Goal: Task Accomplishment & Management: Use online tool/utility

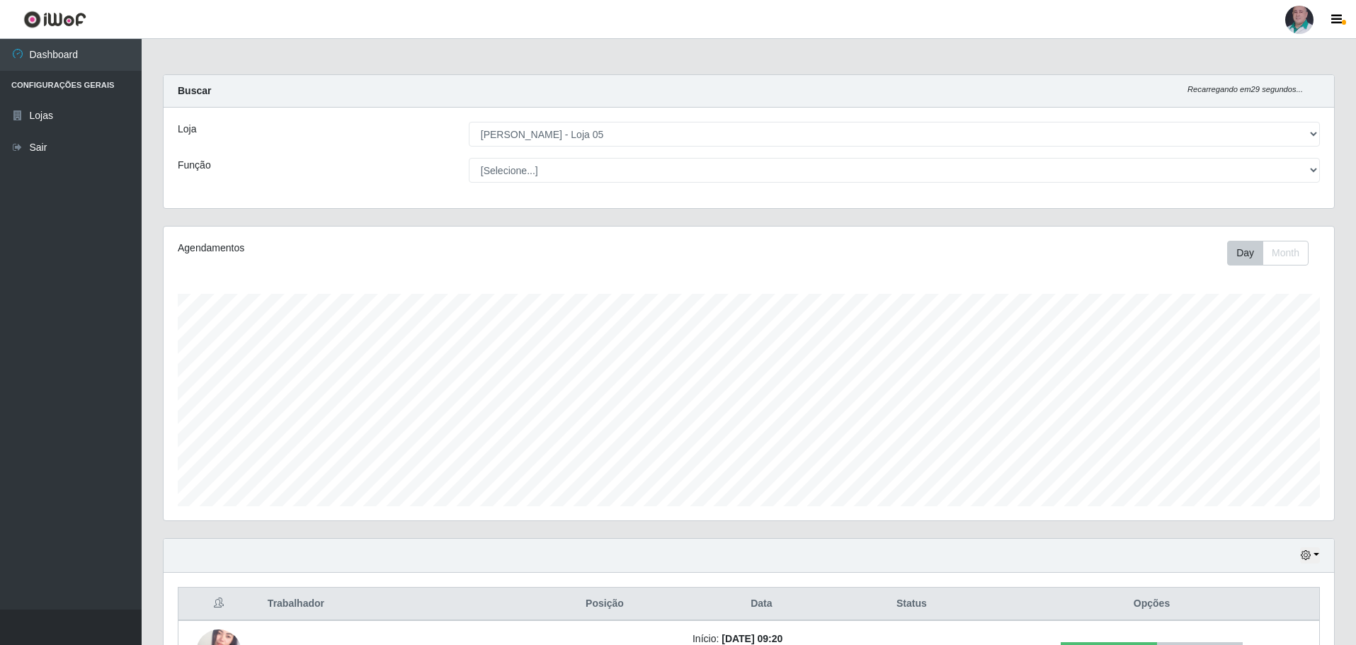
select select "252"
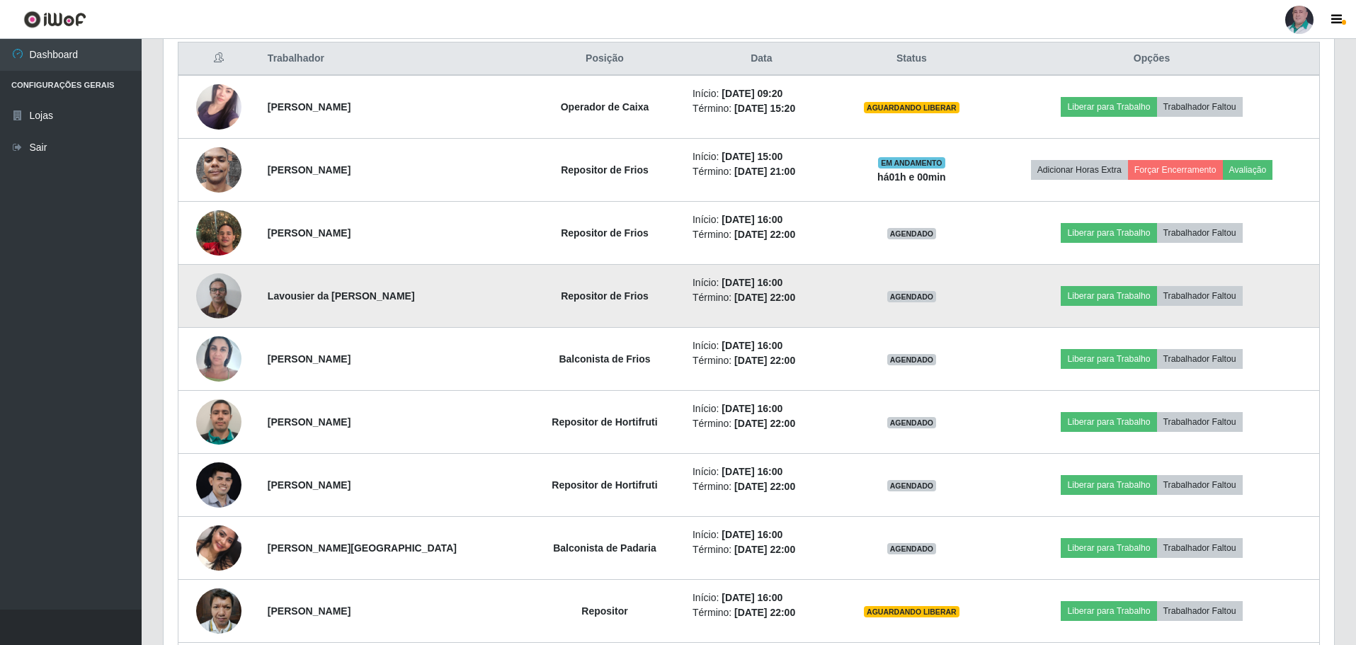
scroll to position [577, 0]
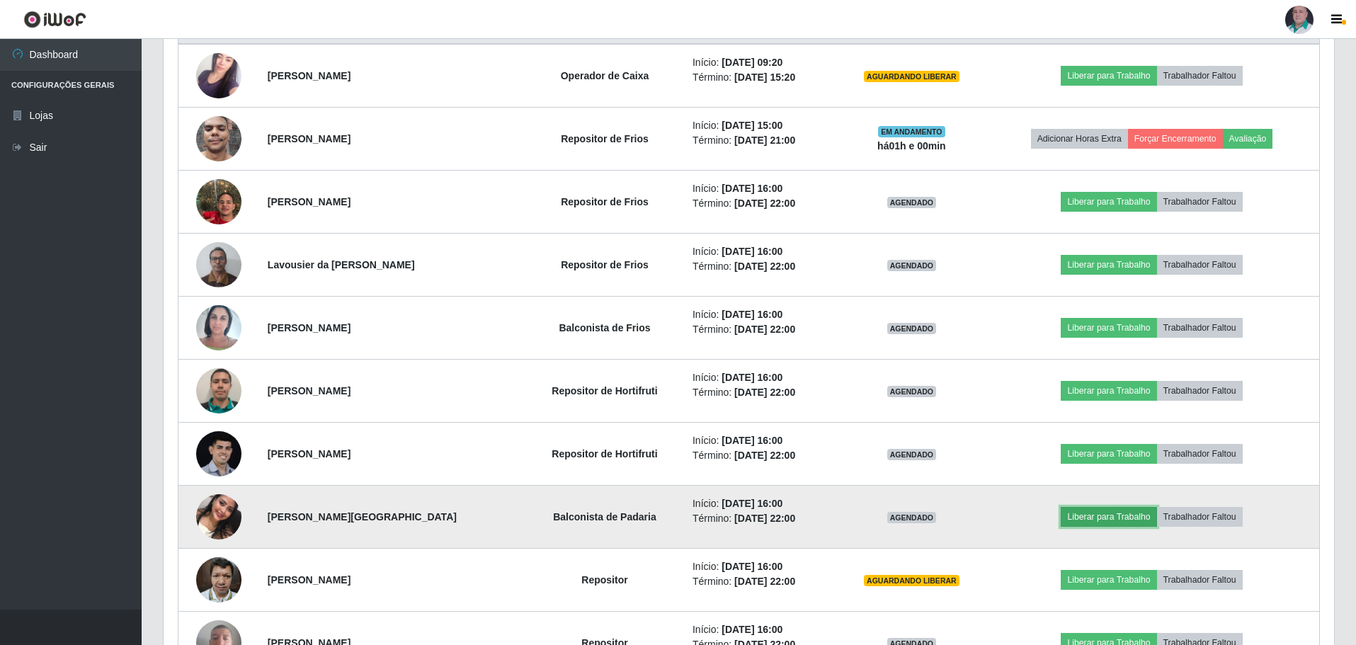
click at [1133, 519] on button "Liberar para Trabalho" at bounding box center [1109, 517] width 96 height 20
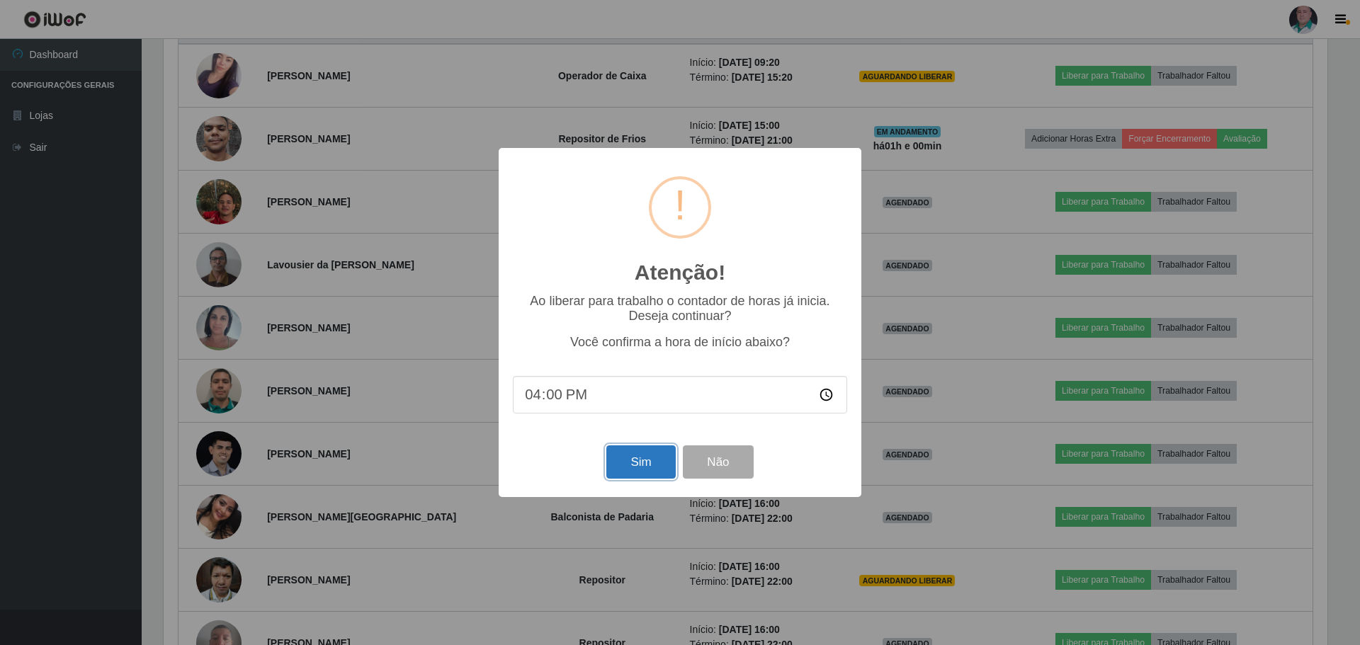
click at [623, 466] on button "Sim" at bounding box center [640, 462] width 69 height 33
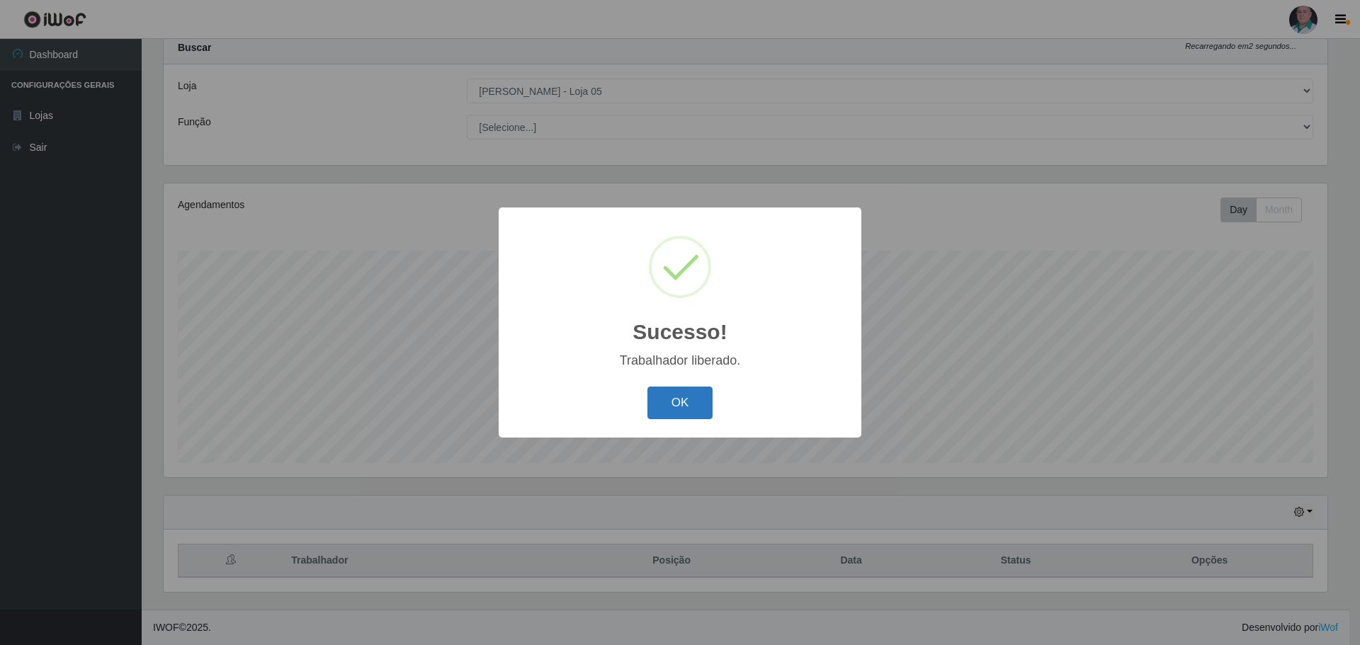
click at [697, 407] on button "OK" at bounding box center [680, 403] width 66 height 33
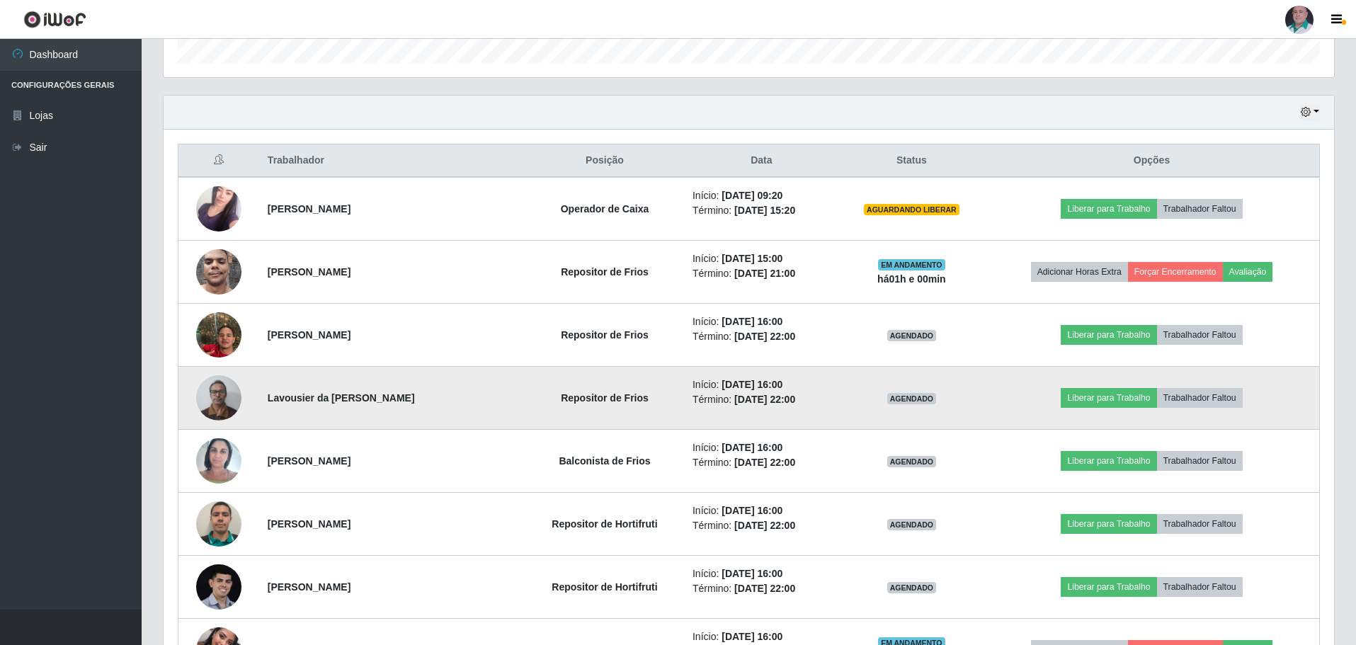
scroll to position [468, 0]
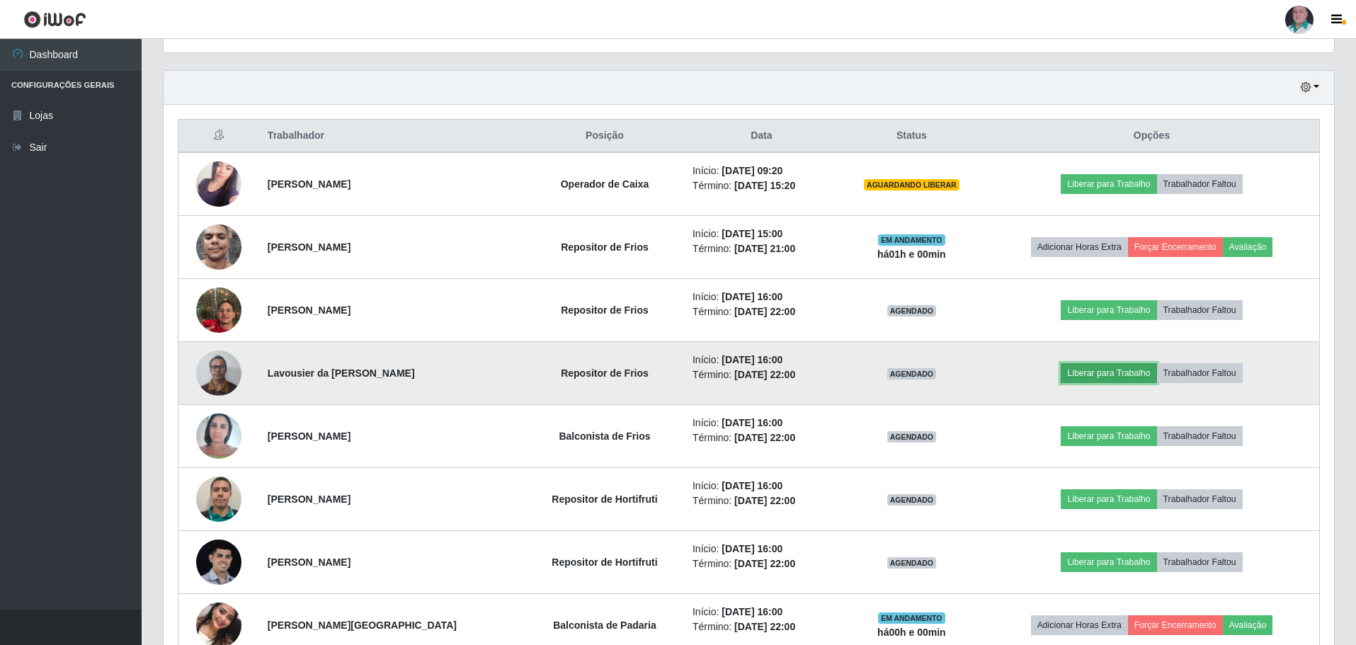
click at [1106, 375] on button "Liberar para Trabalho" at bounding box center [1109, 373] width 96 height 20
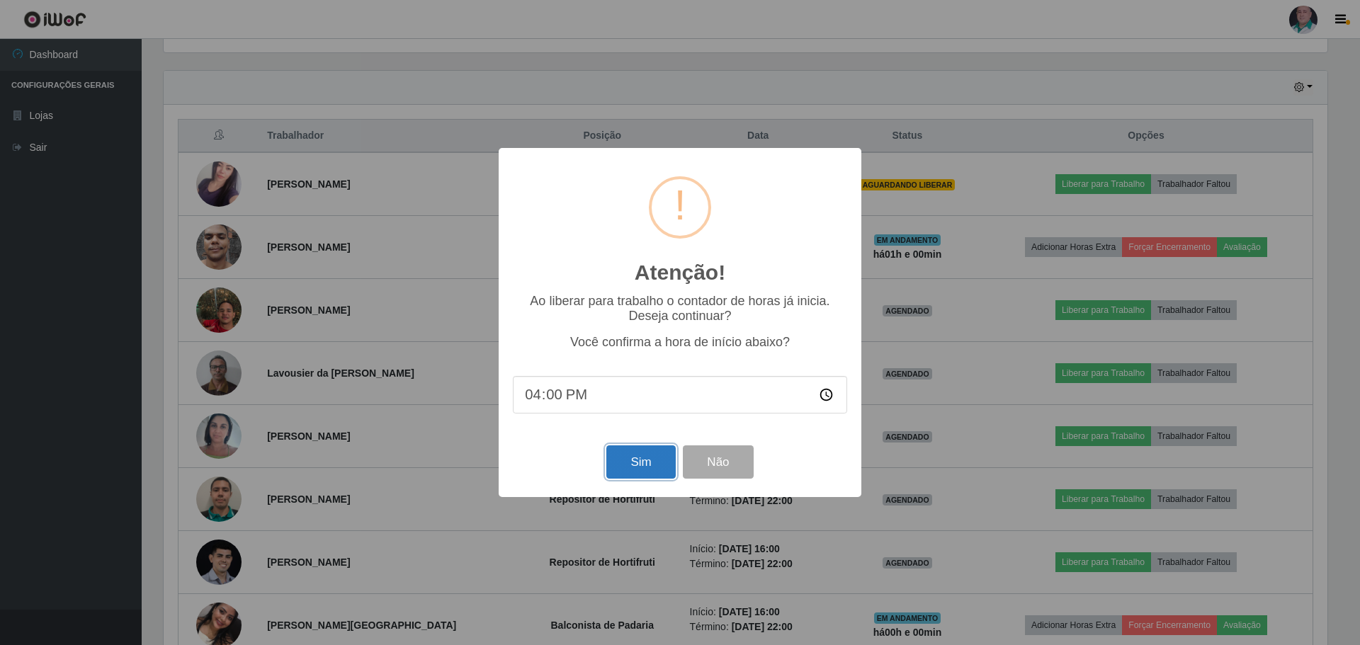
click at [640, 455] on button "Sim" at bounding box center [640, 462] width 69 height 33
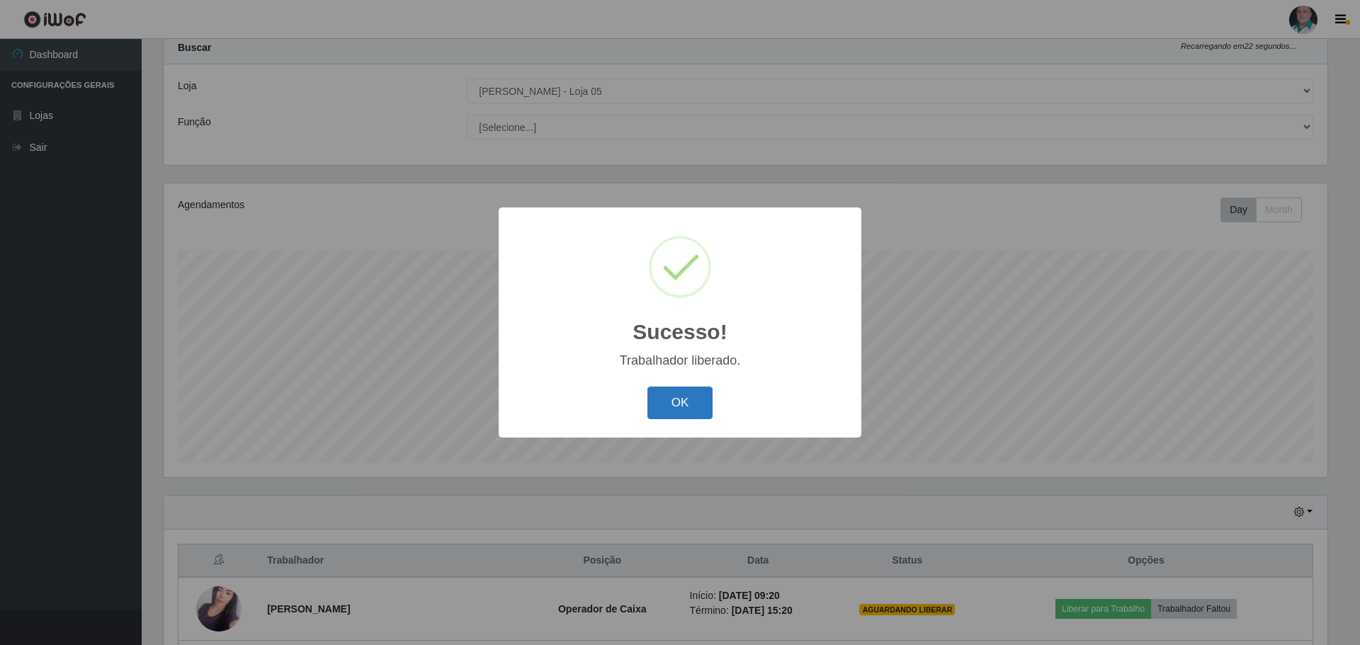
click at [689, 405] on button "OK" at bounding box center [680, 403] width 66 height 33
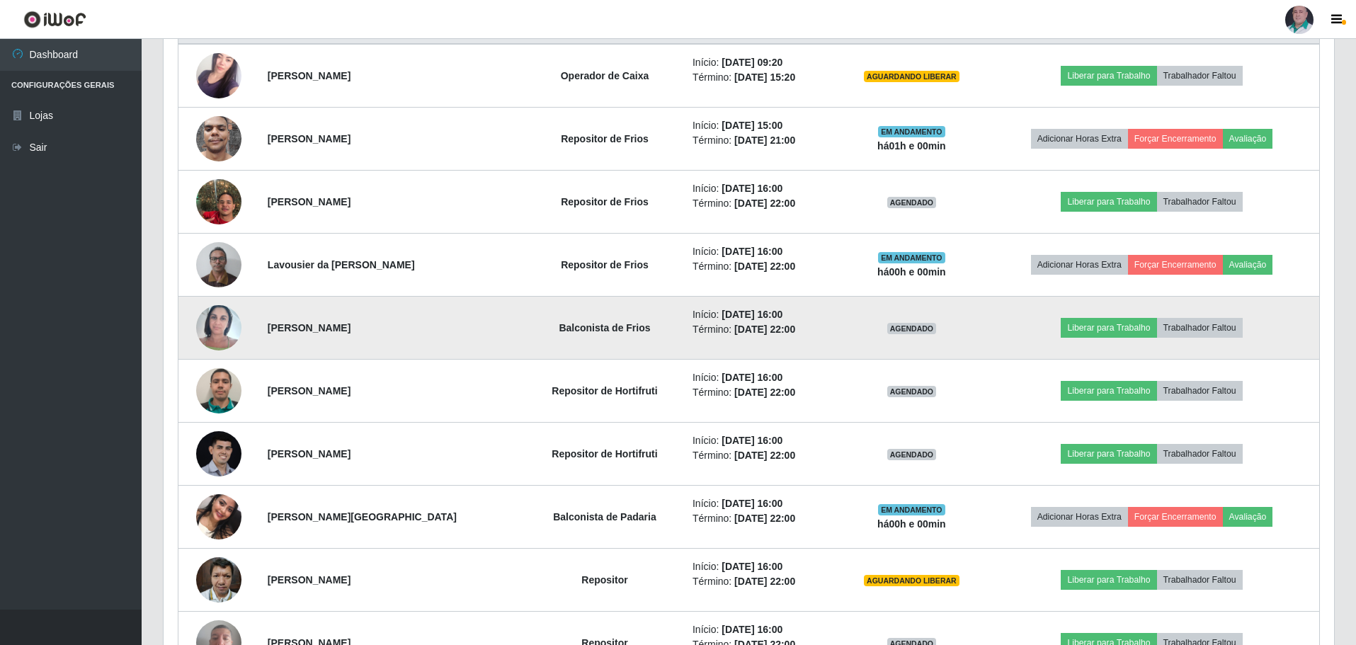
scroll to position [610, 0]
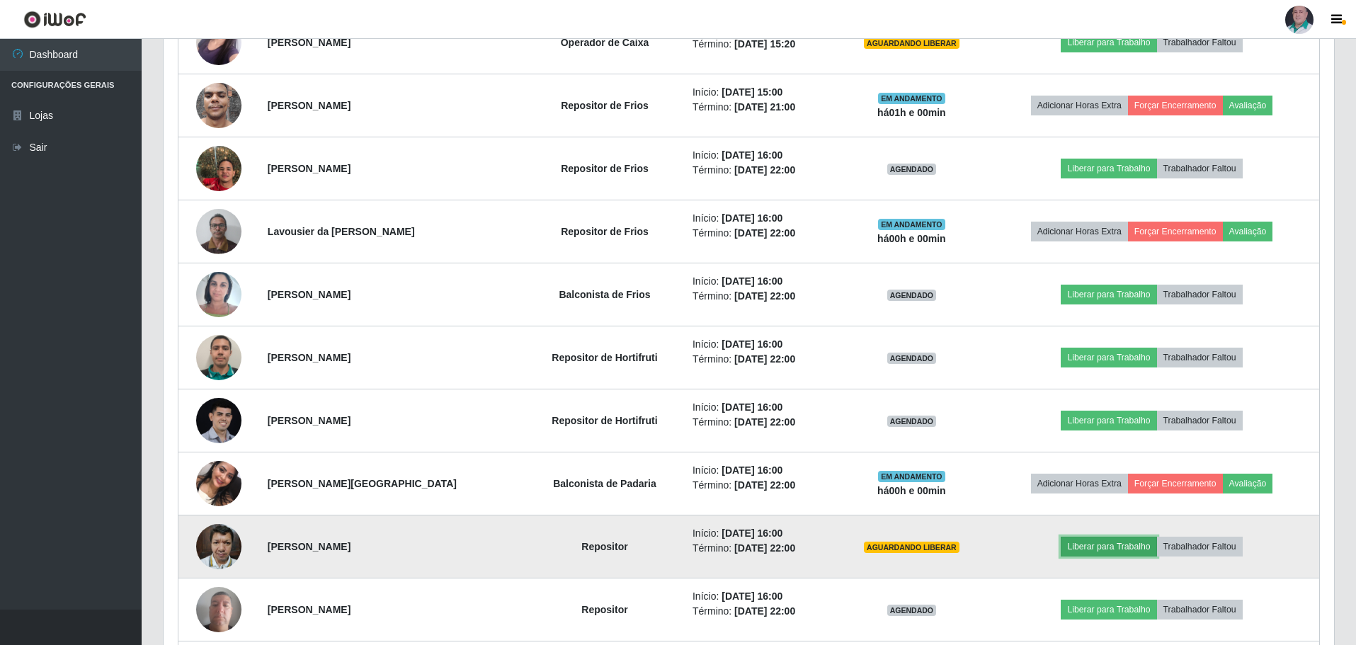
click at [1110, 541] on button "Liberar para Trabalho" at bounding box center [1109, 547] width 96 height 20
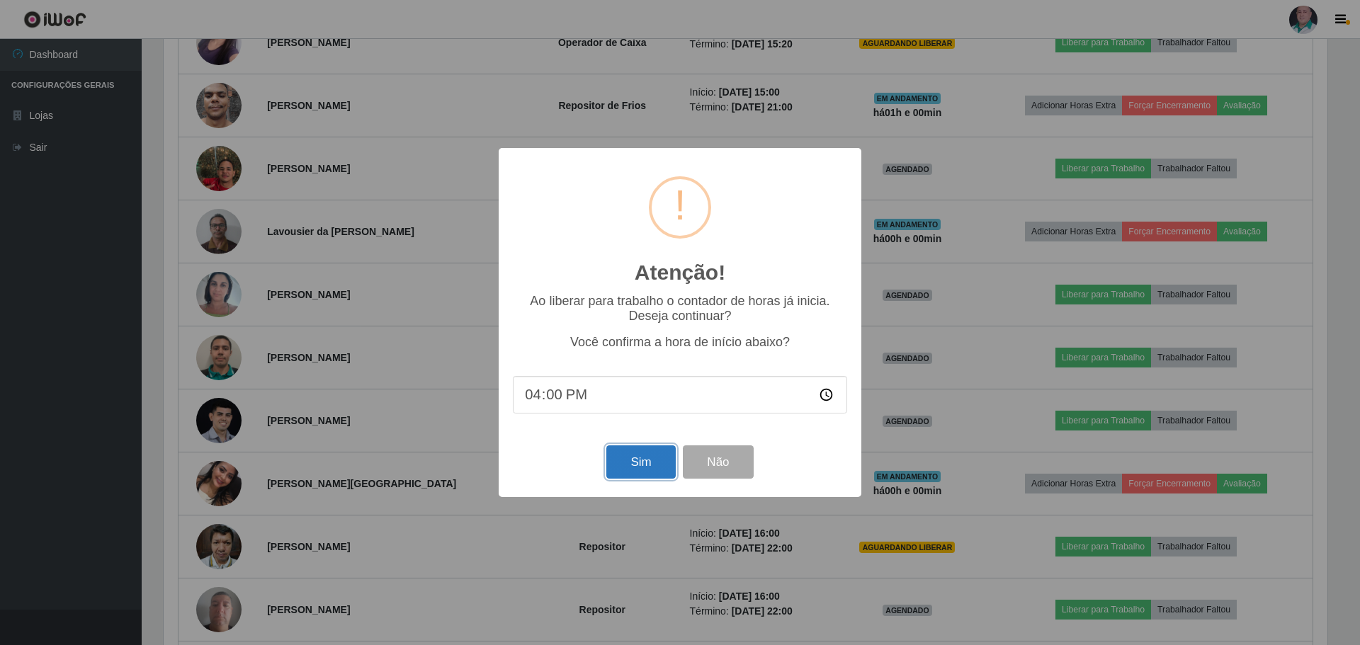
click at [644, 465] on button "Sim" at bounding box center [640, 462] width 69 height 33
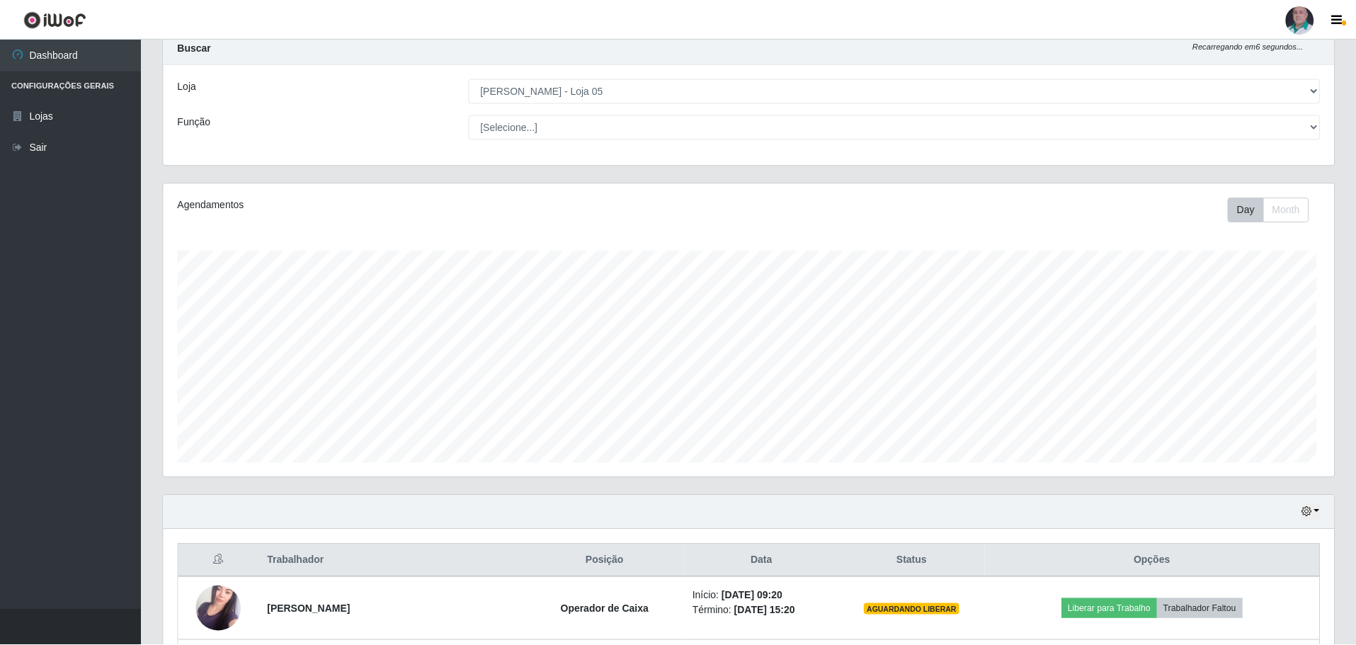
scroll to position [0, 0]
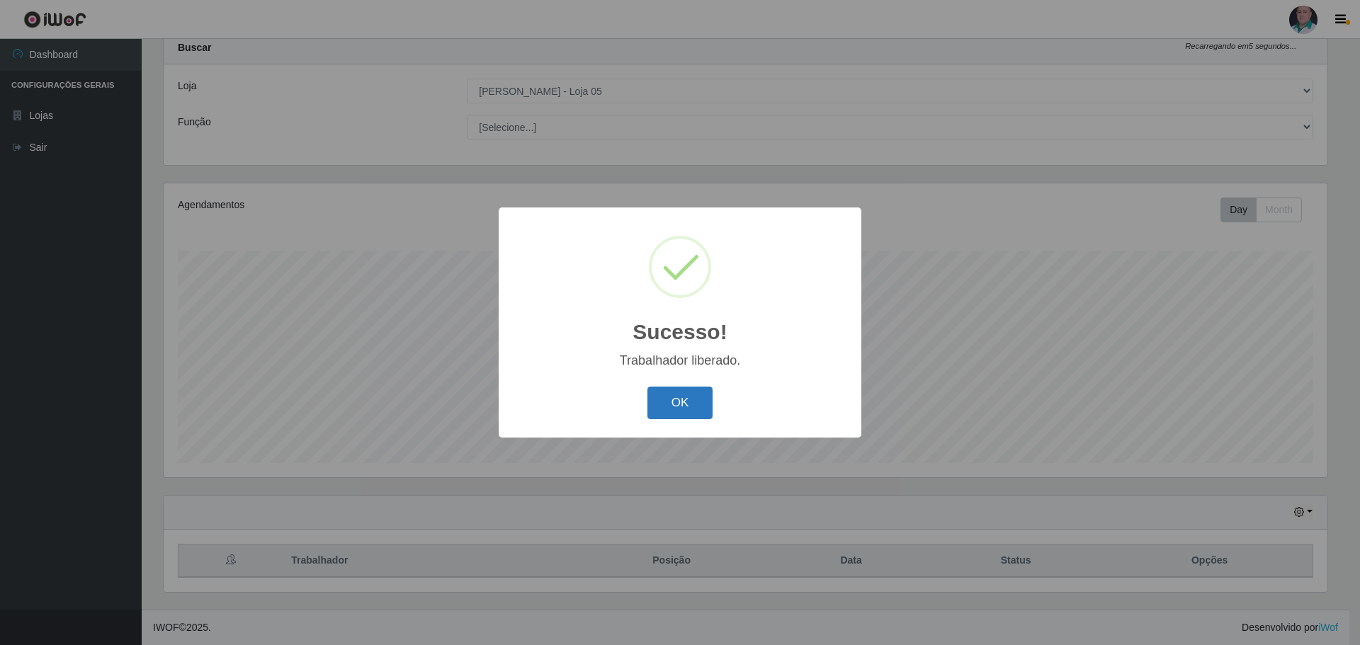
click at [683, 395] on button "OK" at bounding box center [680, 403] width 66 height 33
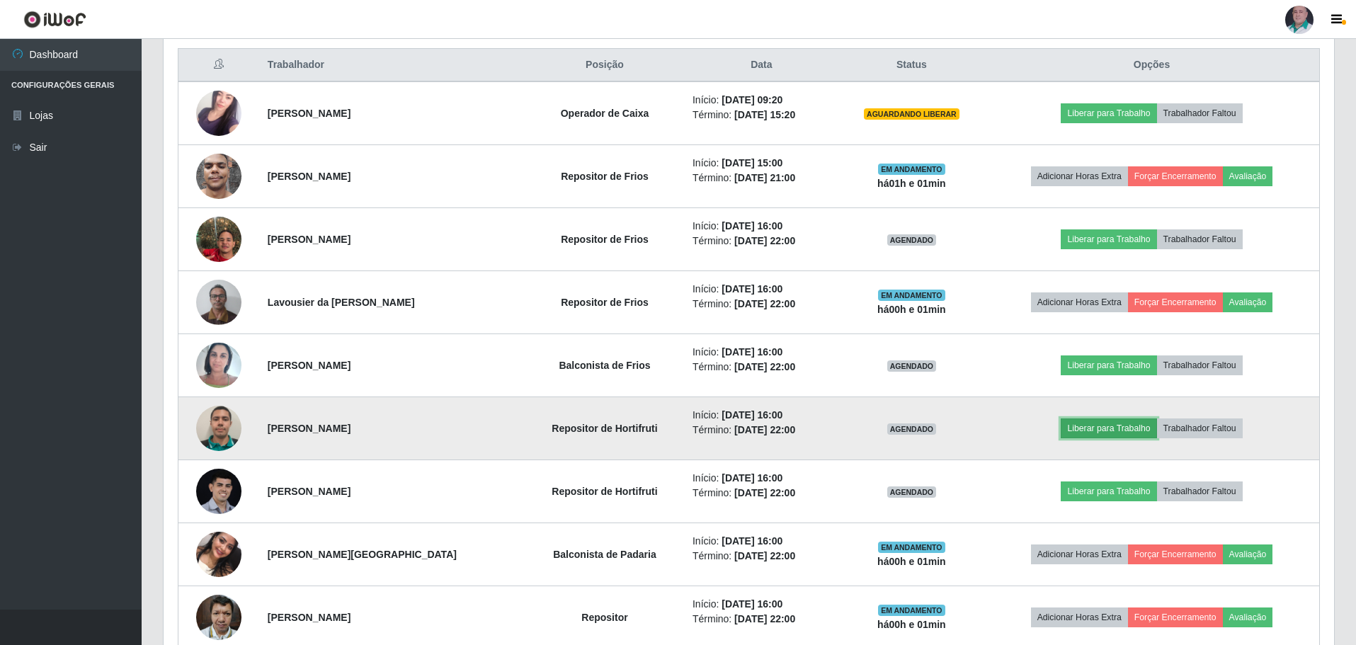
click at [1113, 421] on button "Liberar para Trabalho" at bounding box center [1109, 429] width 96 height 20
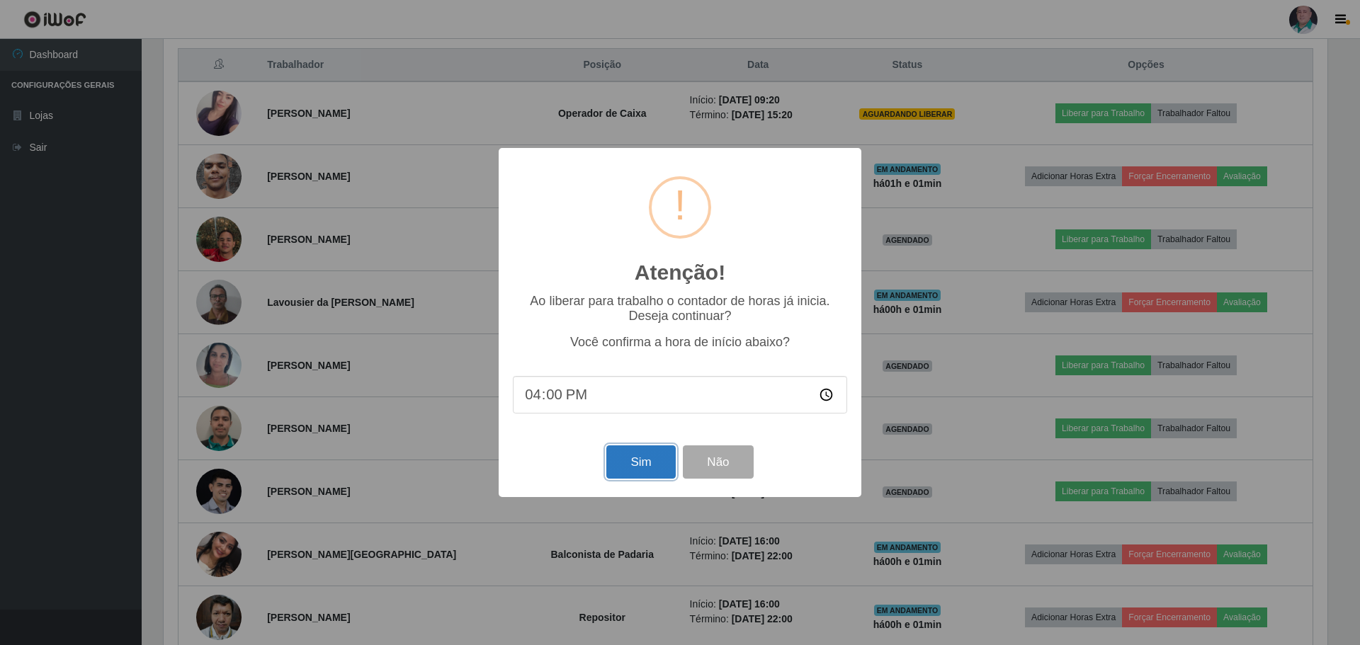
click at [640, 471] on button "Sim" at bounding box center [640, 462] width 69 height 33
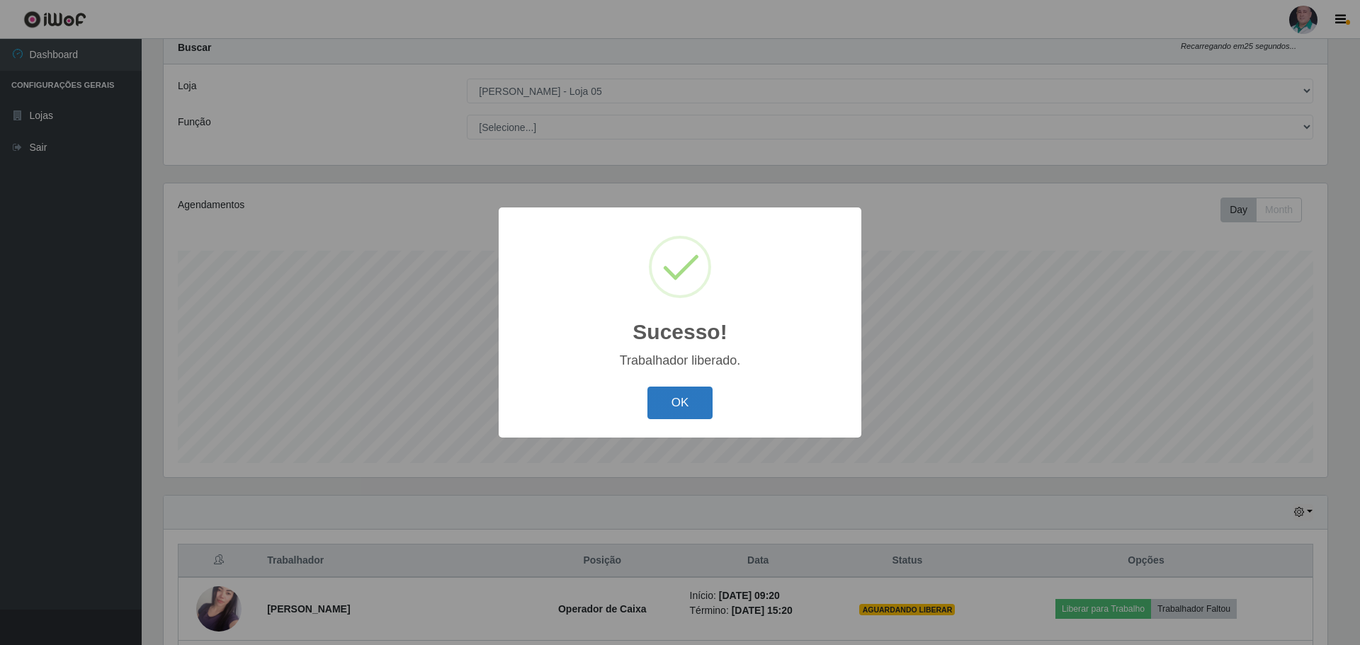
click at [703, 399] on button "OK" at bounding box center [680, 403] width 66 height 33
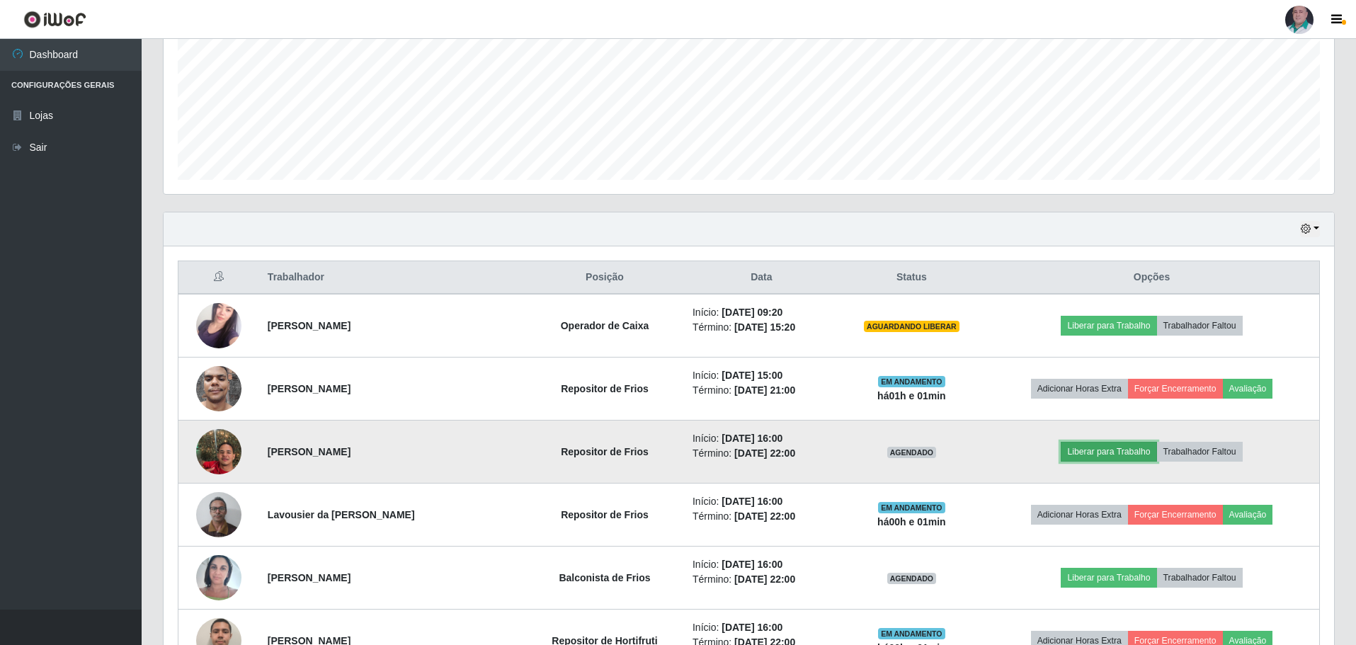
click at [1095, 454] on button "Liberar para Trabalho" at bounding box center [1109, 452] width 96 height 20
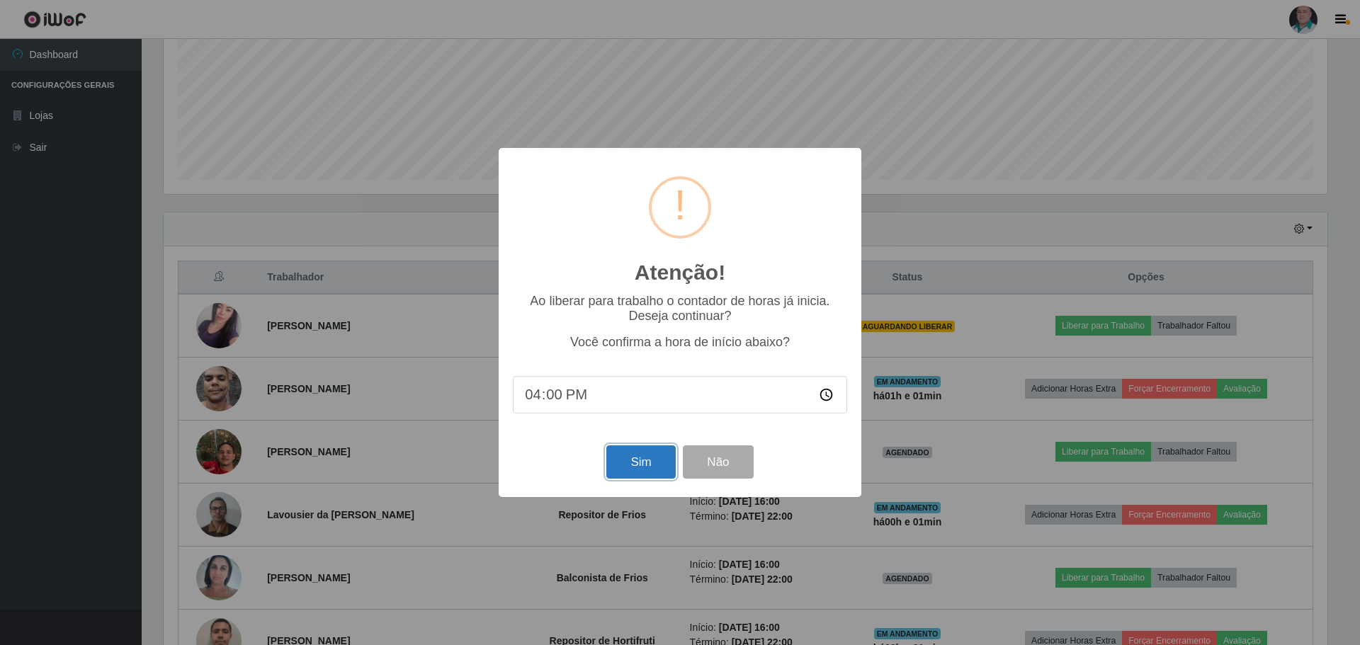
click at [628, 470] on button "Sim" at bounding box center [640, 462] width 69 height 33
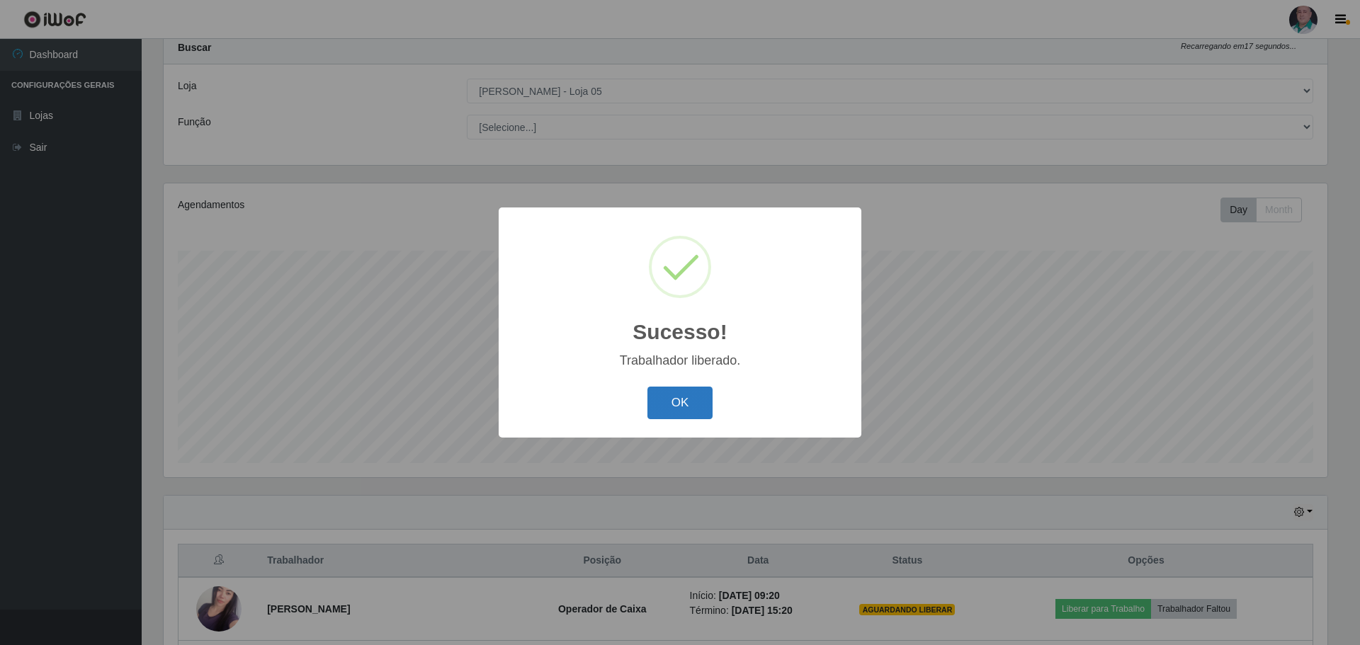
click at [688, 402] on button "OK" at bounding box center [680, 403] width 66 height 33
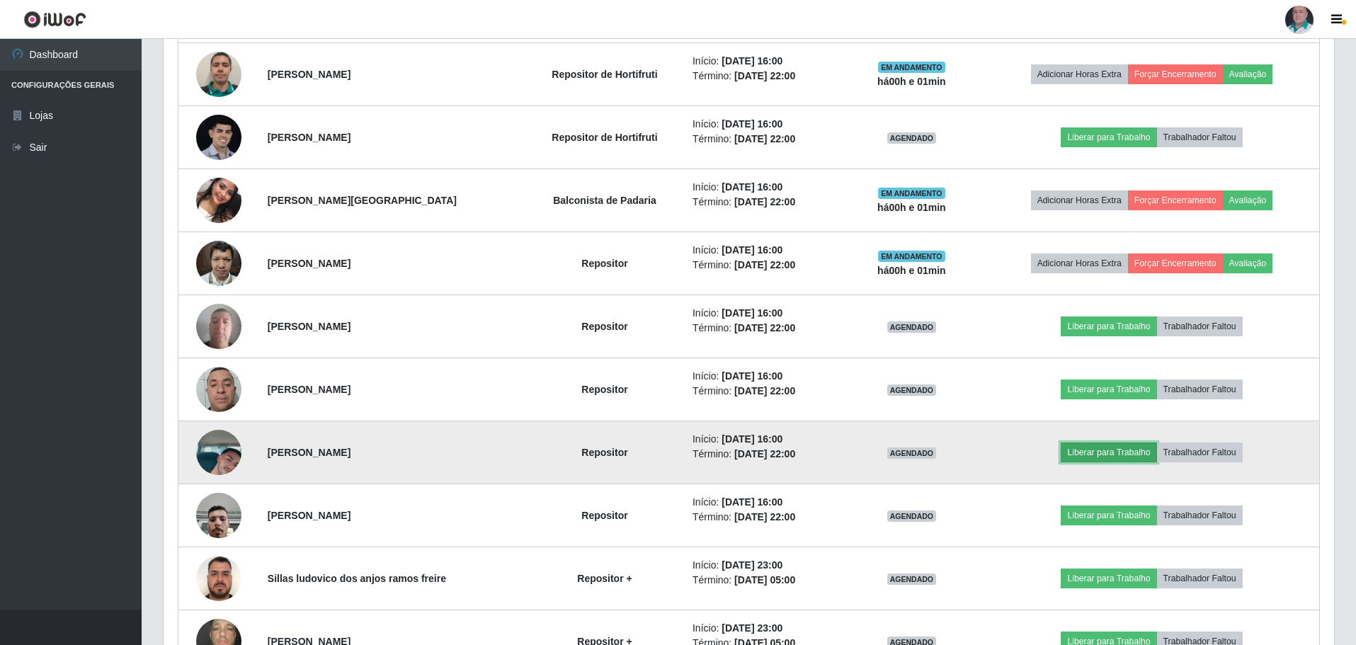
click at [1092, 456] on button "Liberar para Trabalho" at bounding box center [1109, 453] width 96 height 20
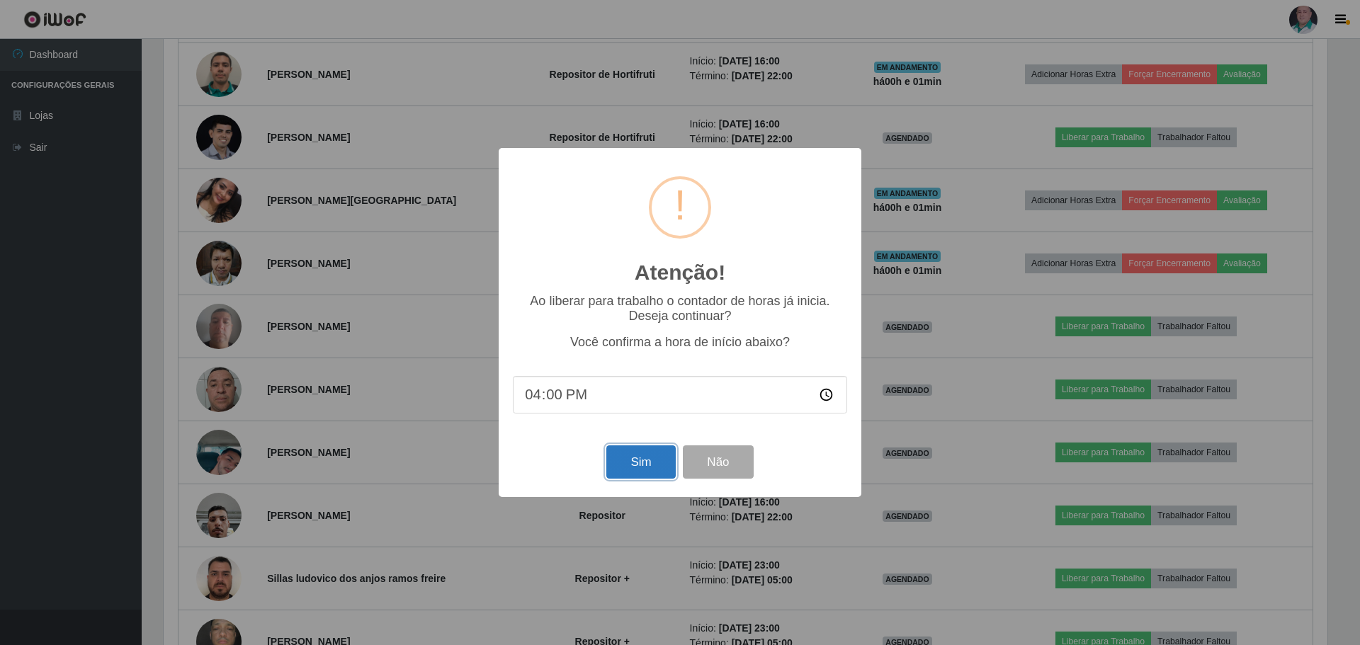
click at [628, 464] on button "Sim" at bounding box center [640, 462] width 69 height 33
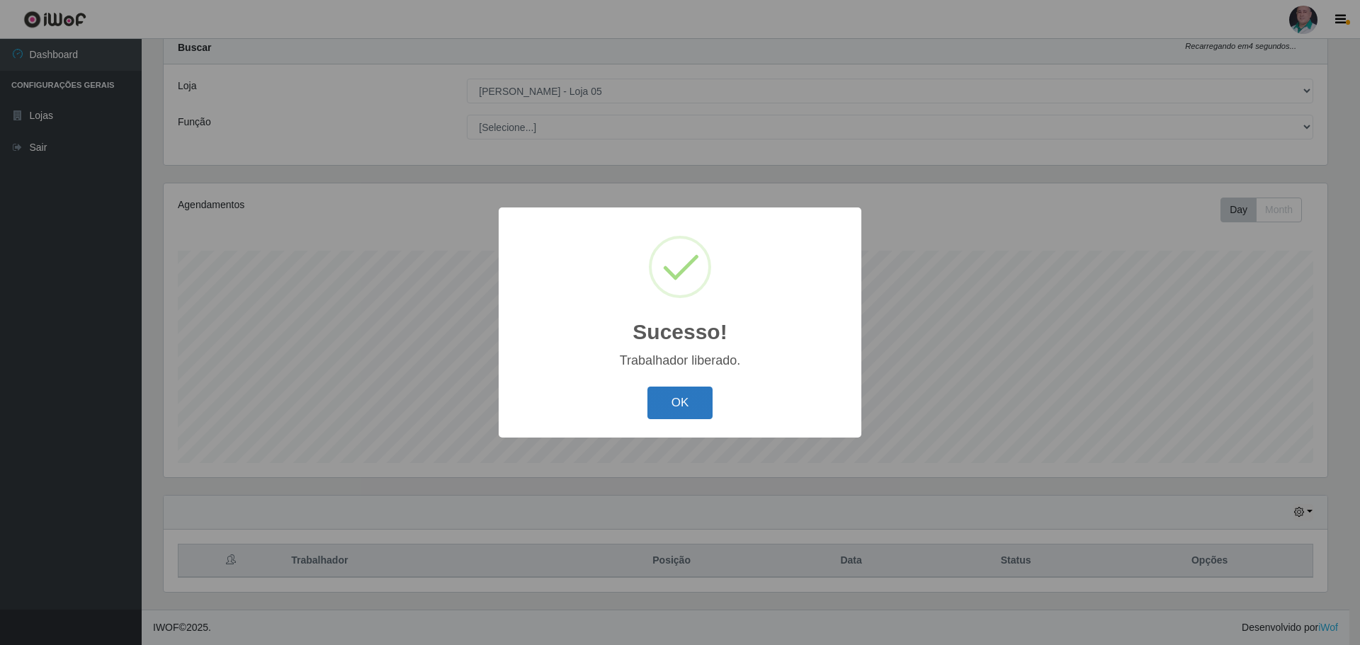
click at [666, 407] on button "OK" at bounding box center [680, 403] width 66 height 33
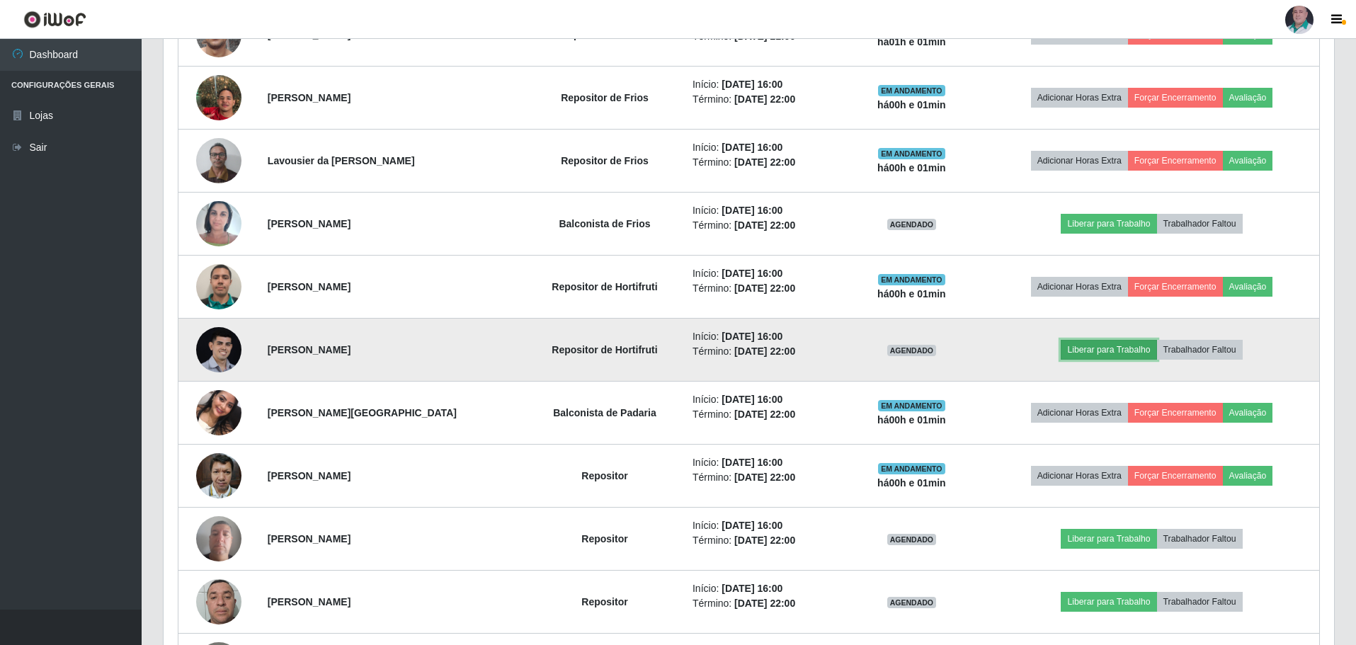
click at [1109, 348] on button "Liberar para Trabalho" at bounding box center [1109, 350] width 96 height 20
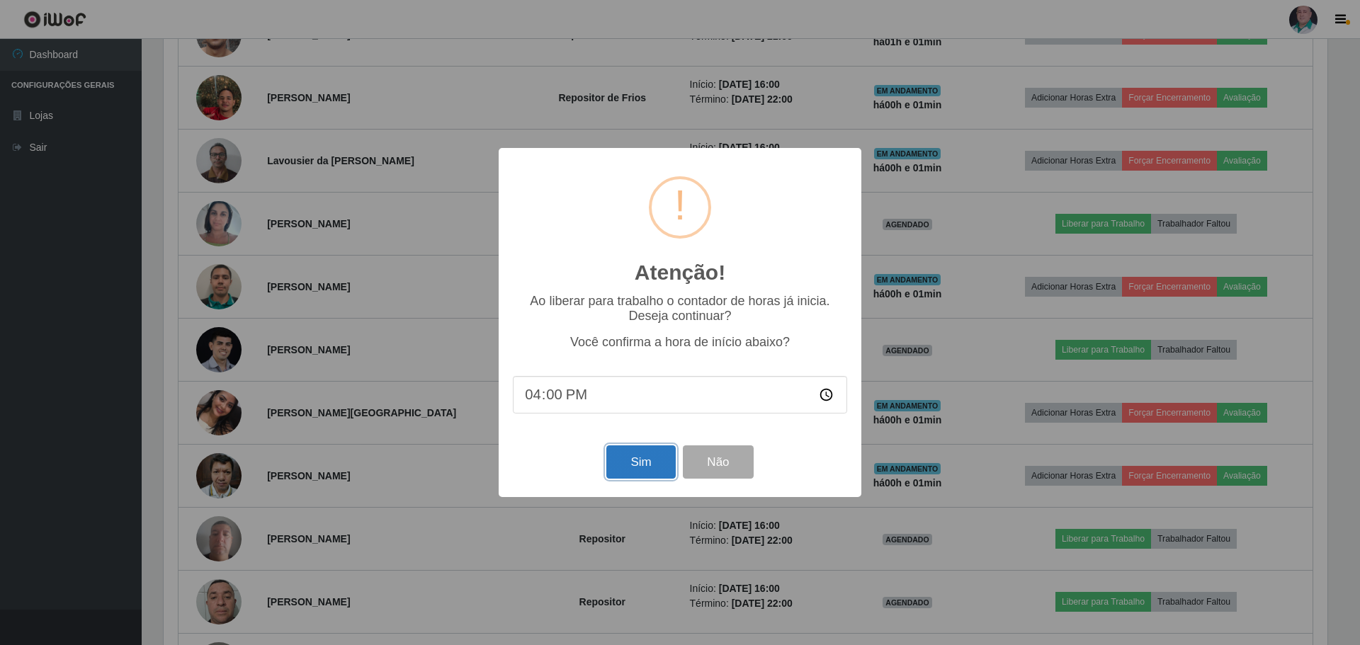
click at [648, 466] on button "Sim" at bounding box center [640, 462] width 69 height 33
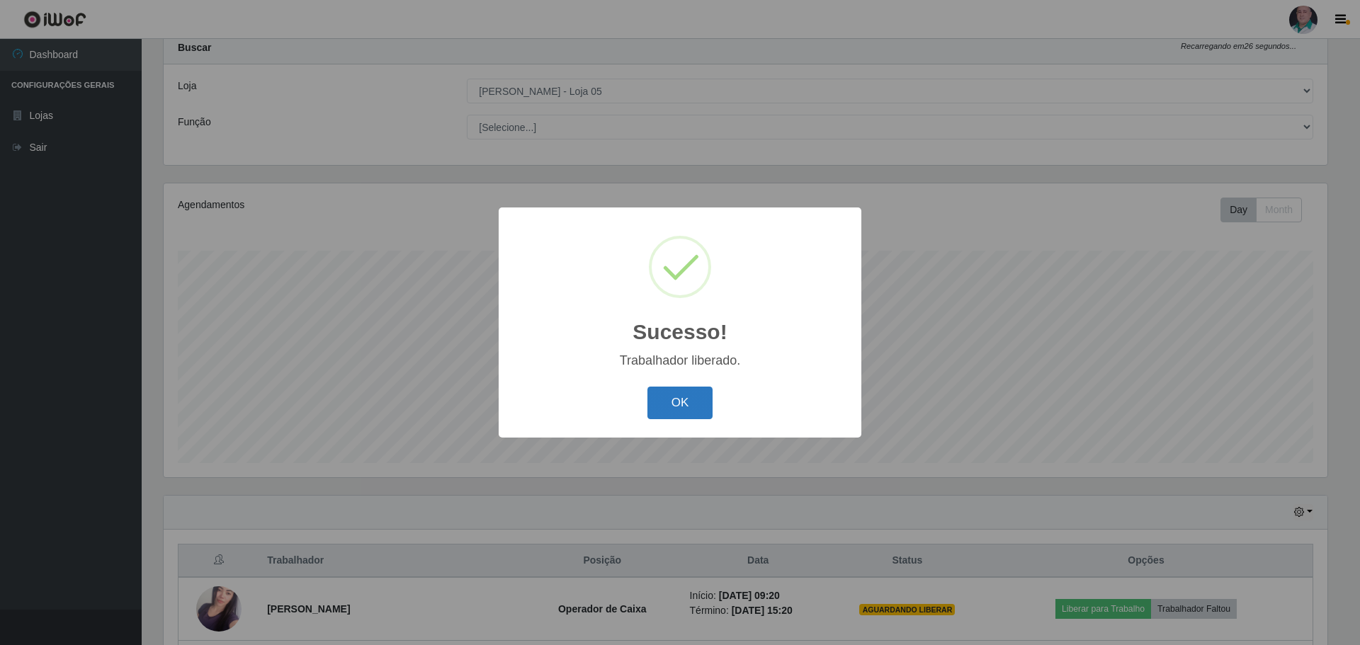
click at [676, 407] on button "OK" at bounding box center [680, 403] width 66 height 33
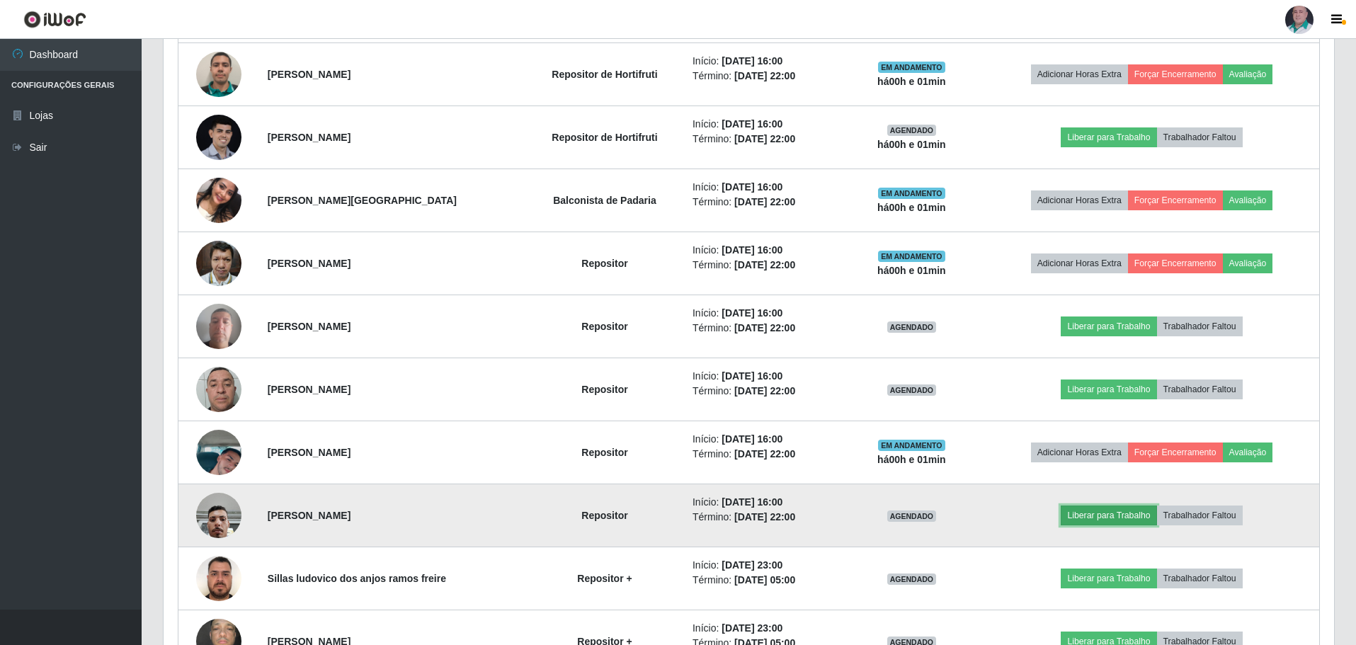
click at [1123, 513] on button "Liberar para Trabalho" at bounding box center [1109, 516] width 96 height 20
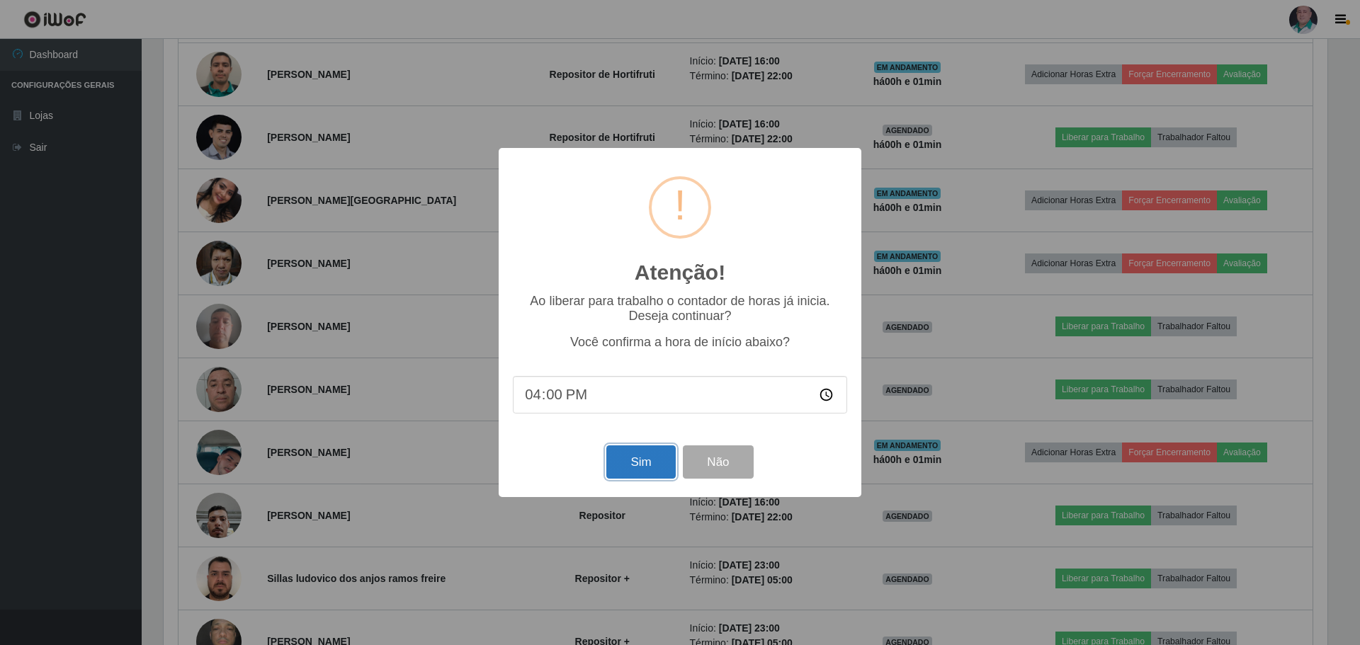
click at [625, 458] on button "Sim" at bounding box center [640, 462] width 69 height 33
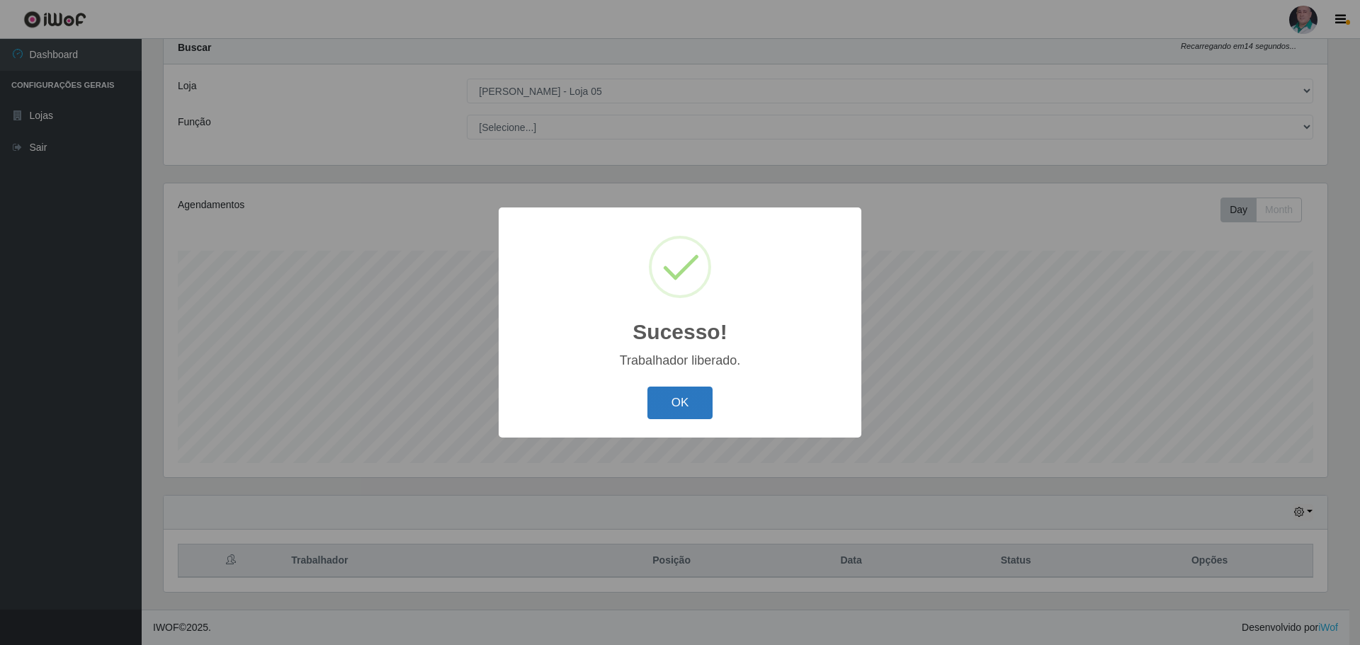
click at [664, 399] on button "OK" at bounding box center [680, 403] width 66 height 33
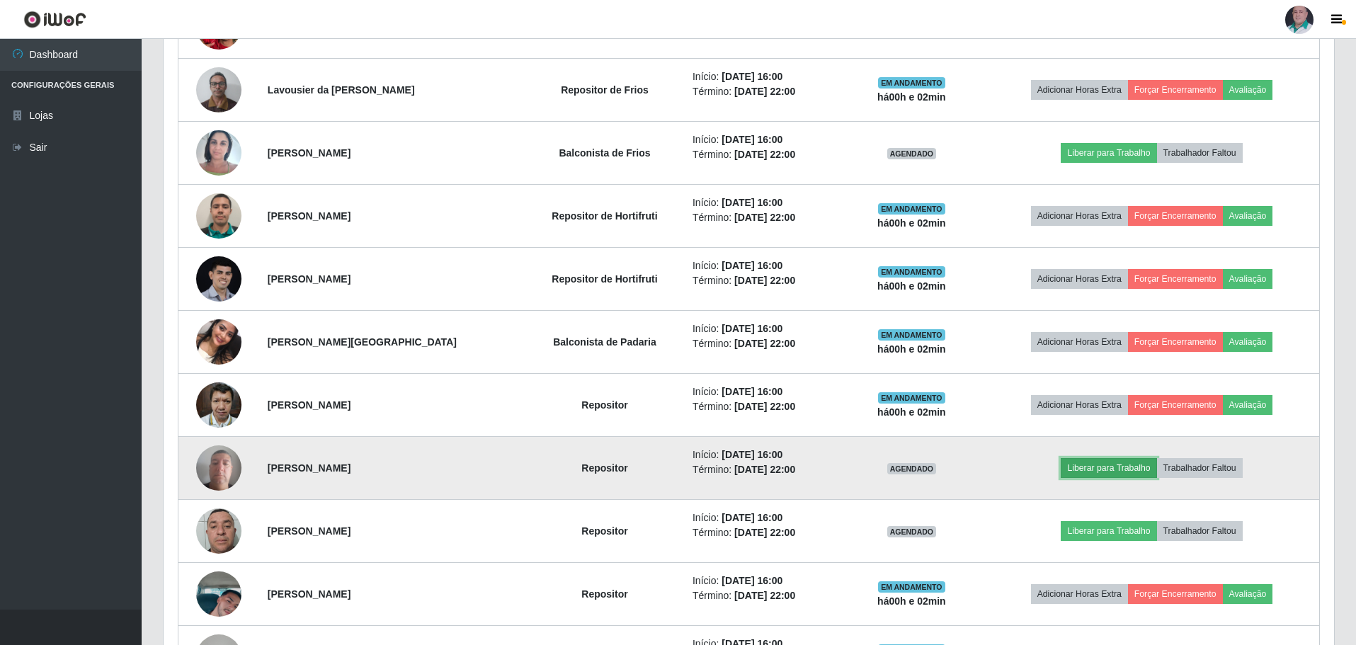
click at [1102, 461] on button "Liberar para Trabalho" at bounding box center [1109, 468] width 96 height 20
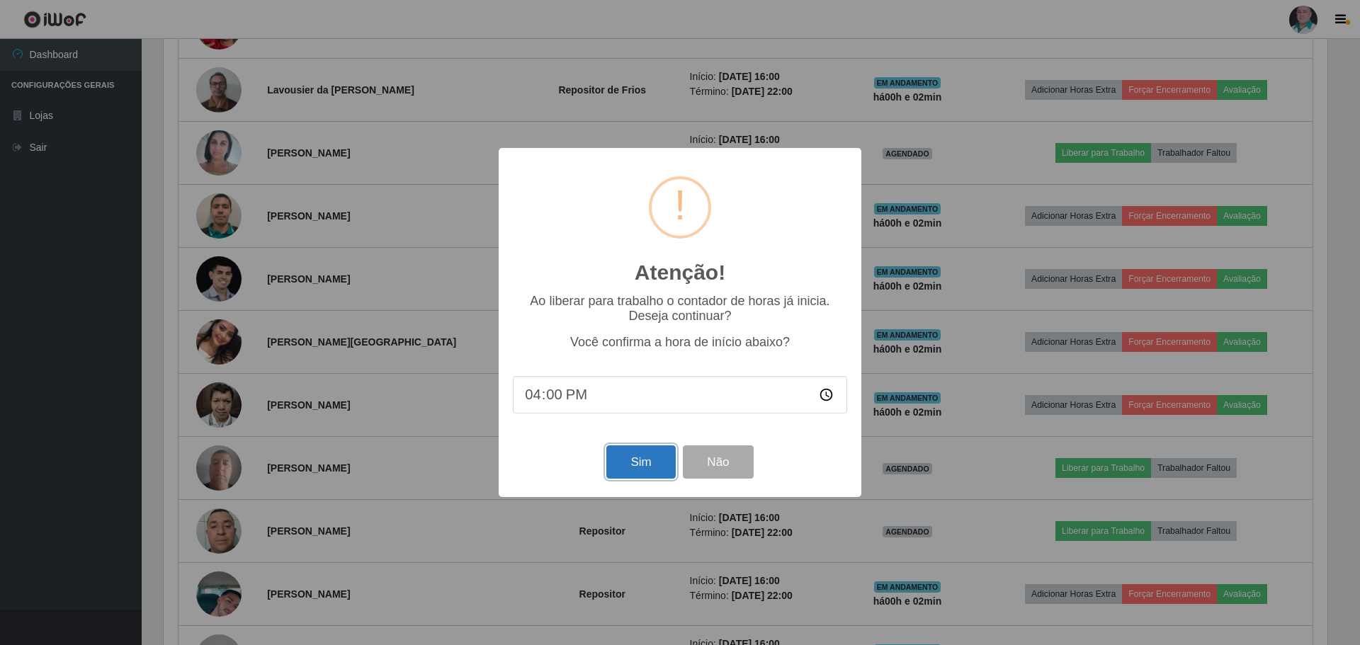
click at [650, 470] on button "Sim" at bounding box center [640, 462] width 69 height 33
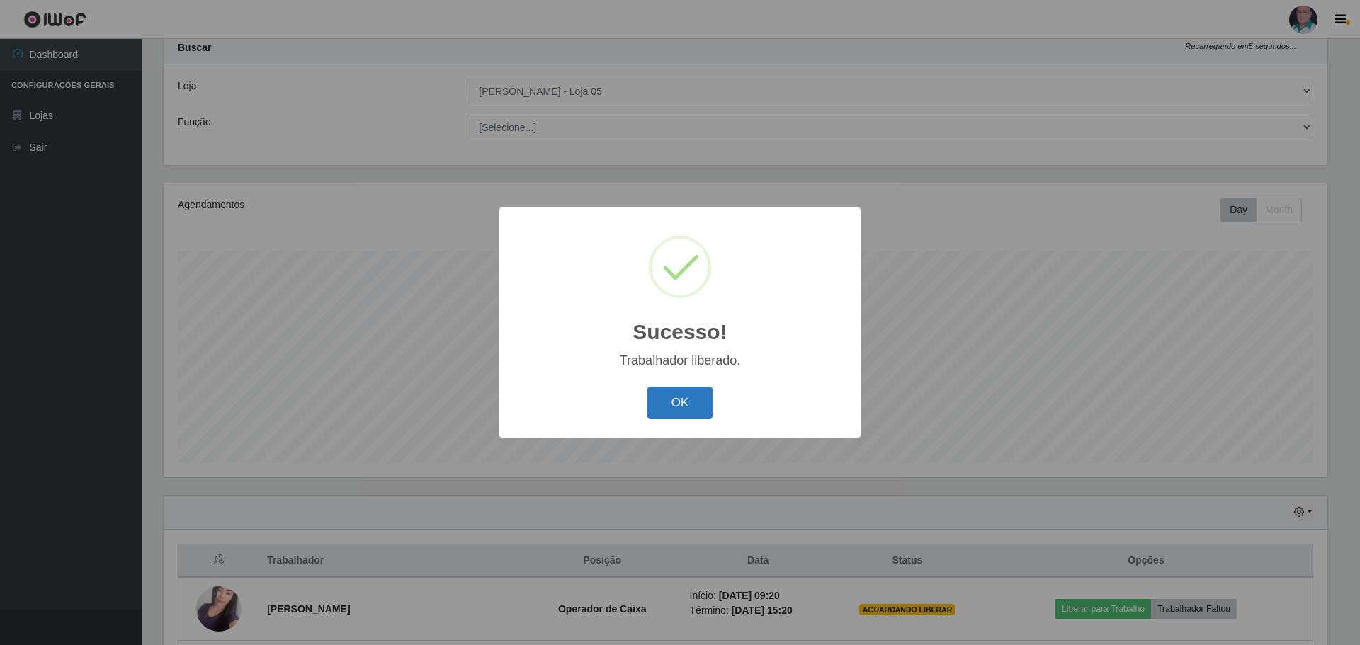
click at [684, 403] on button "OK" at bounding box center [680, 403] width 66 height 33
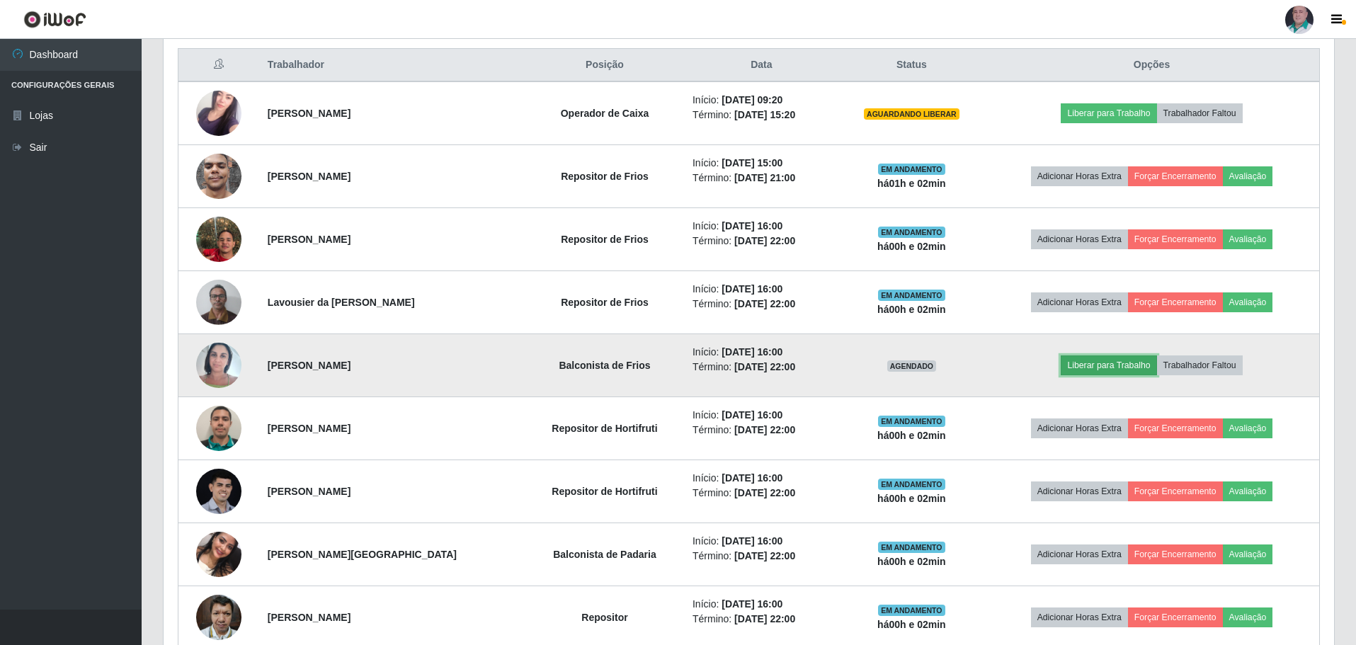
click at [1129, 361] on button "Liberar para Trabalho" at bounding box center [1109, 366] width 96 height 20
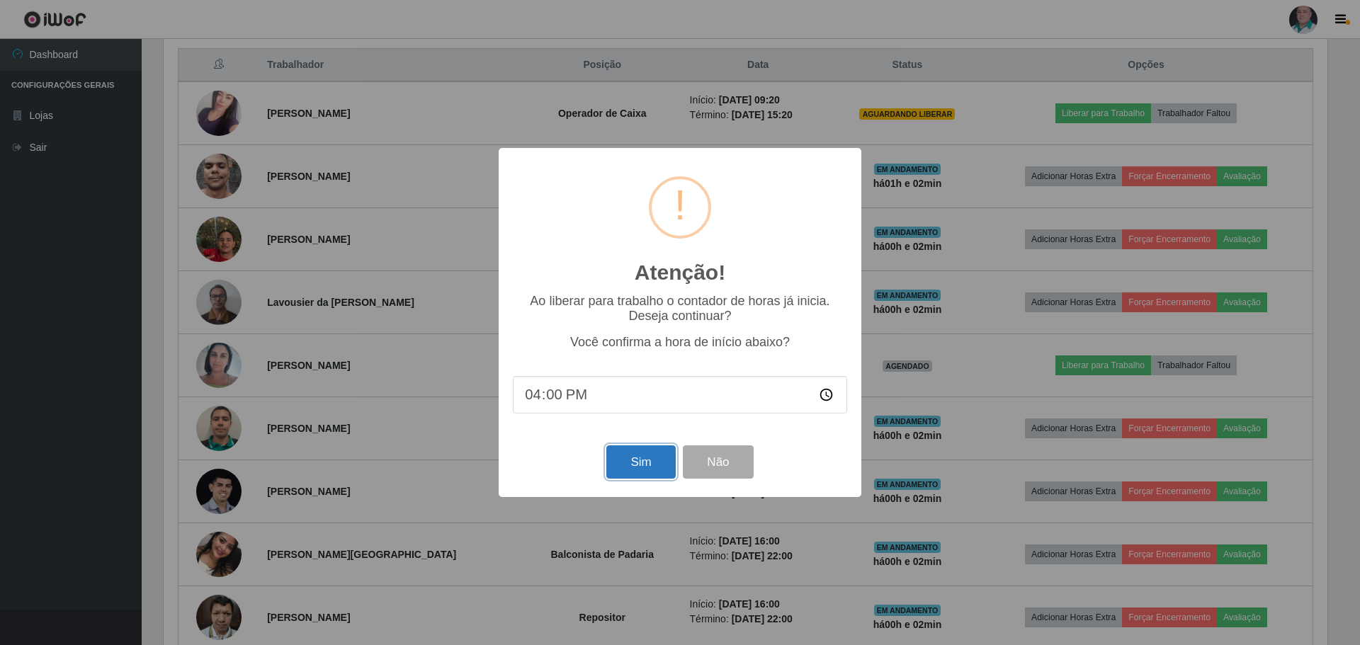
click at [660, 458] on button "Sim" at bounding box center [640, 462] width 69 height 33
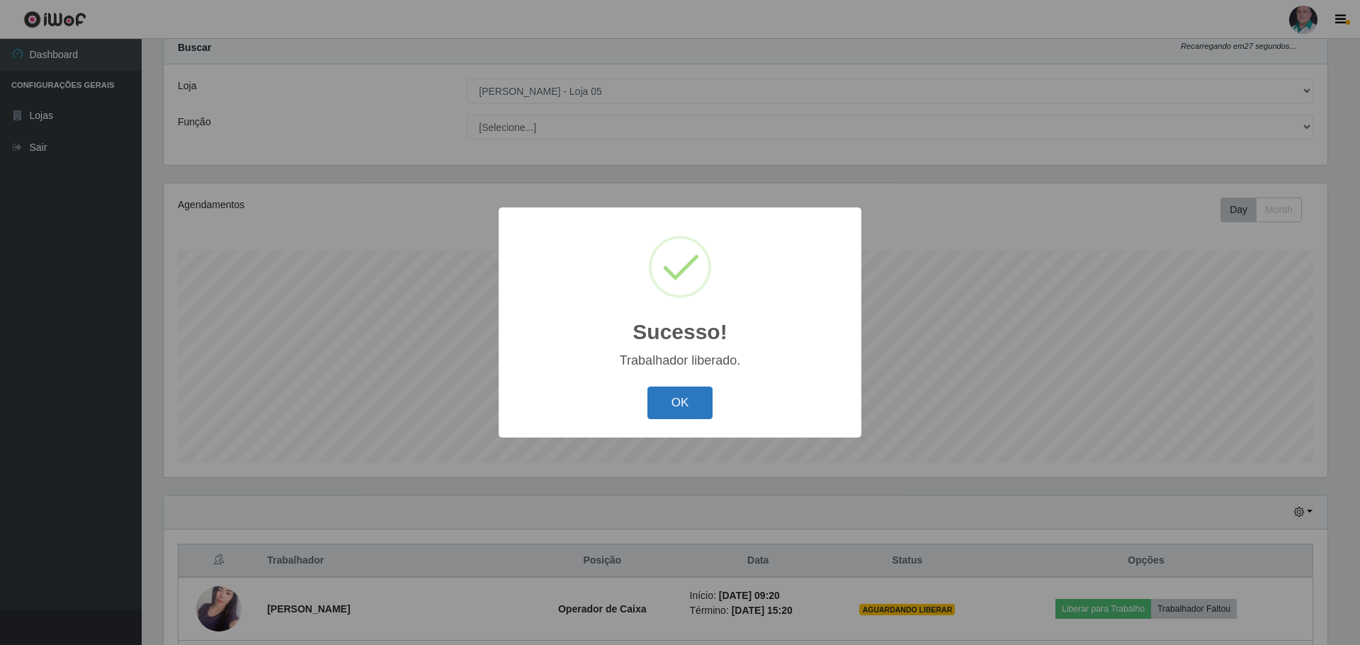
click at [665, 419] on button "OK" at bounding box center [680, 403] width 66 height 33
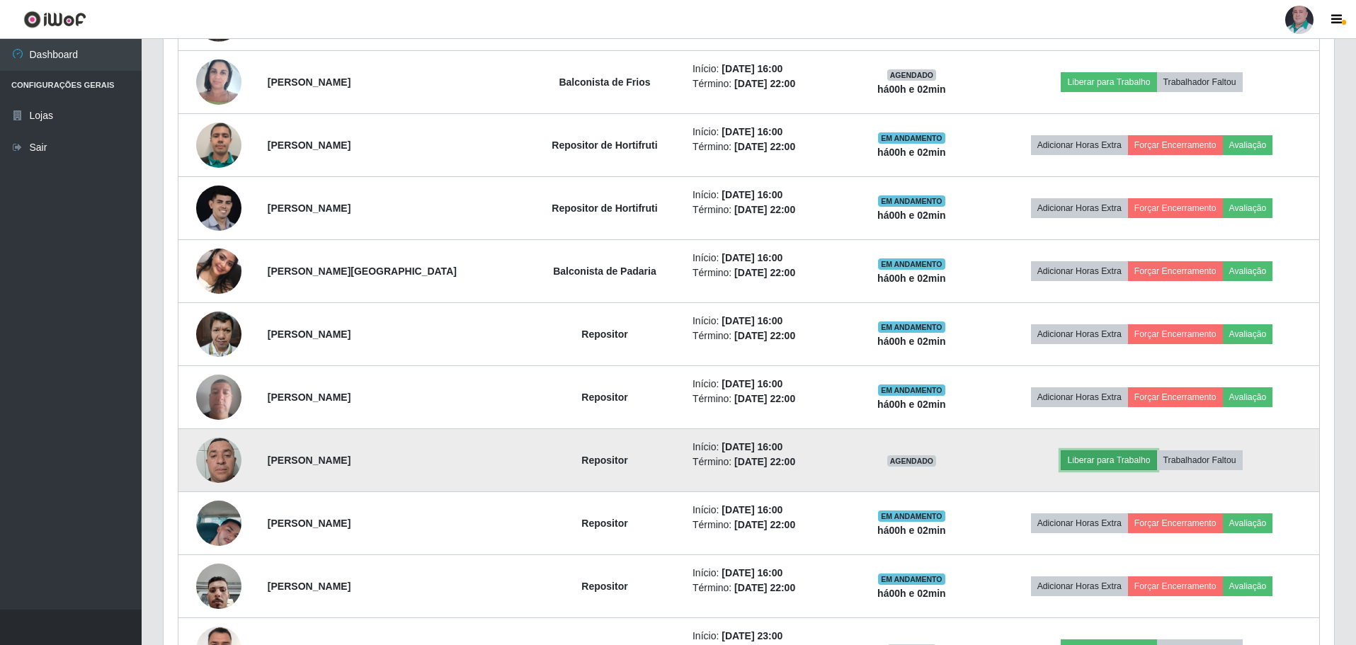
click at [1140, 463] on button "Liberar para Trabalho" at bounding box center [1109, 460] width 96 height 20
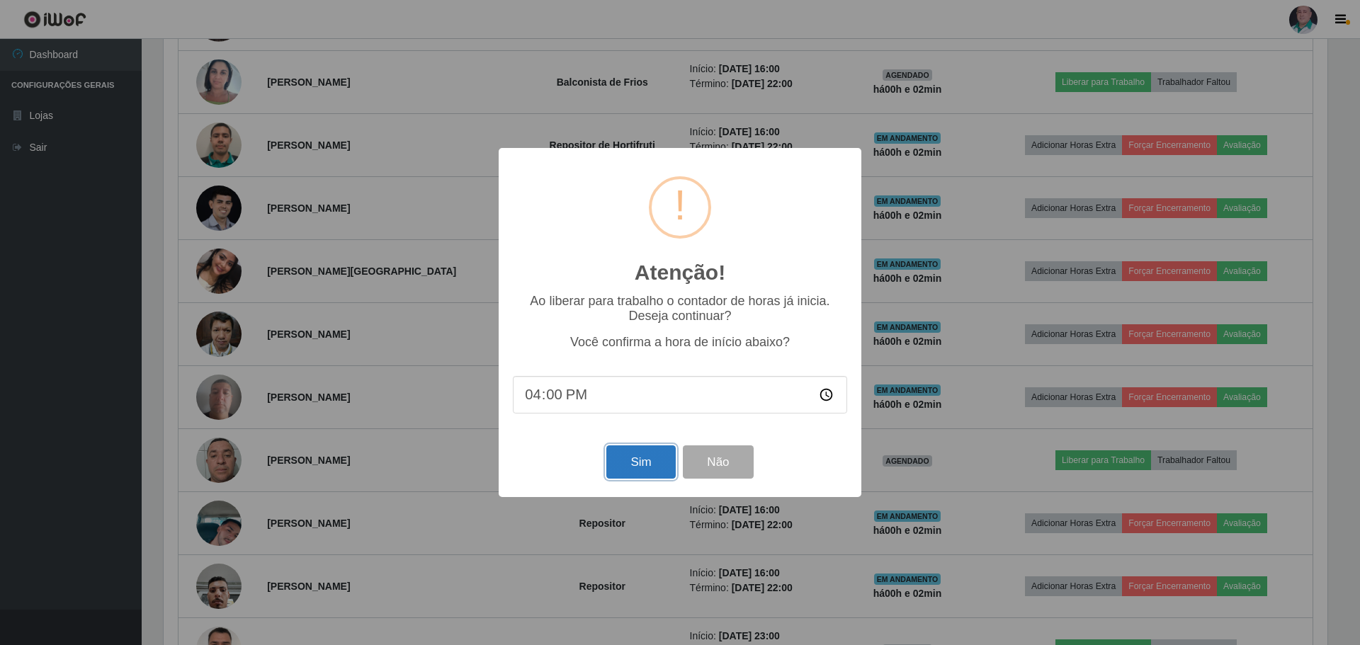
click at [647, 452] on button "Sim" at bounding box center [640, 462] width 69 height 33
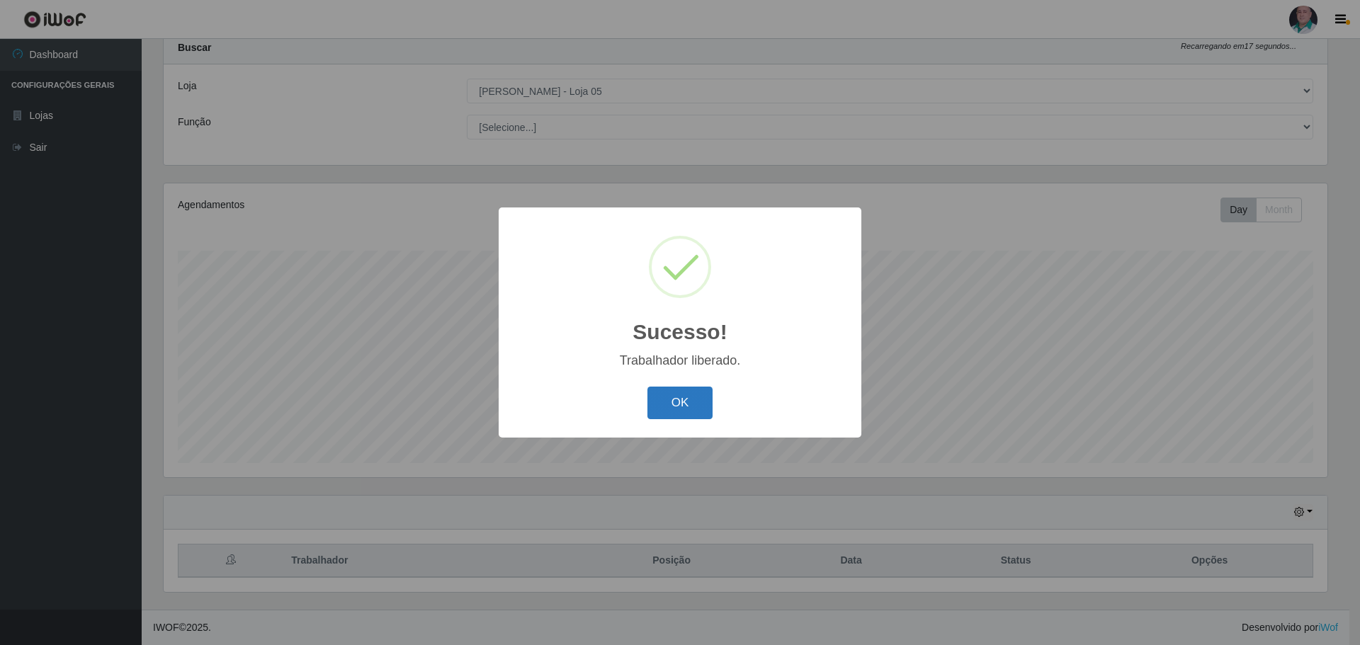
click at [667, 416] on button "OK" at bounding box center [680, 403] width 66 height 33
